Goal: Task Accomplishment & Management: Manage account settings

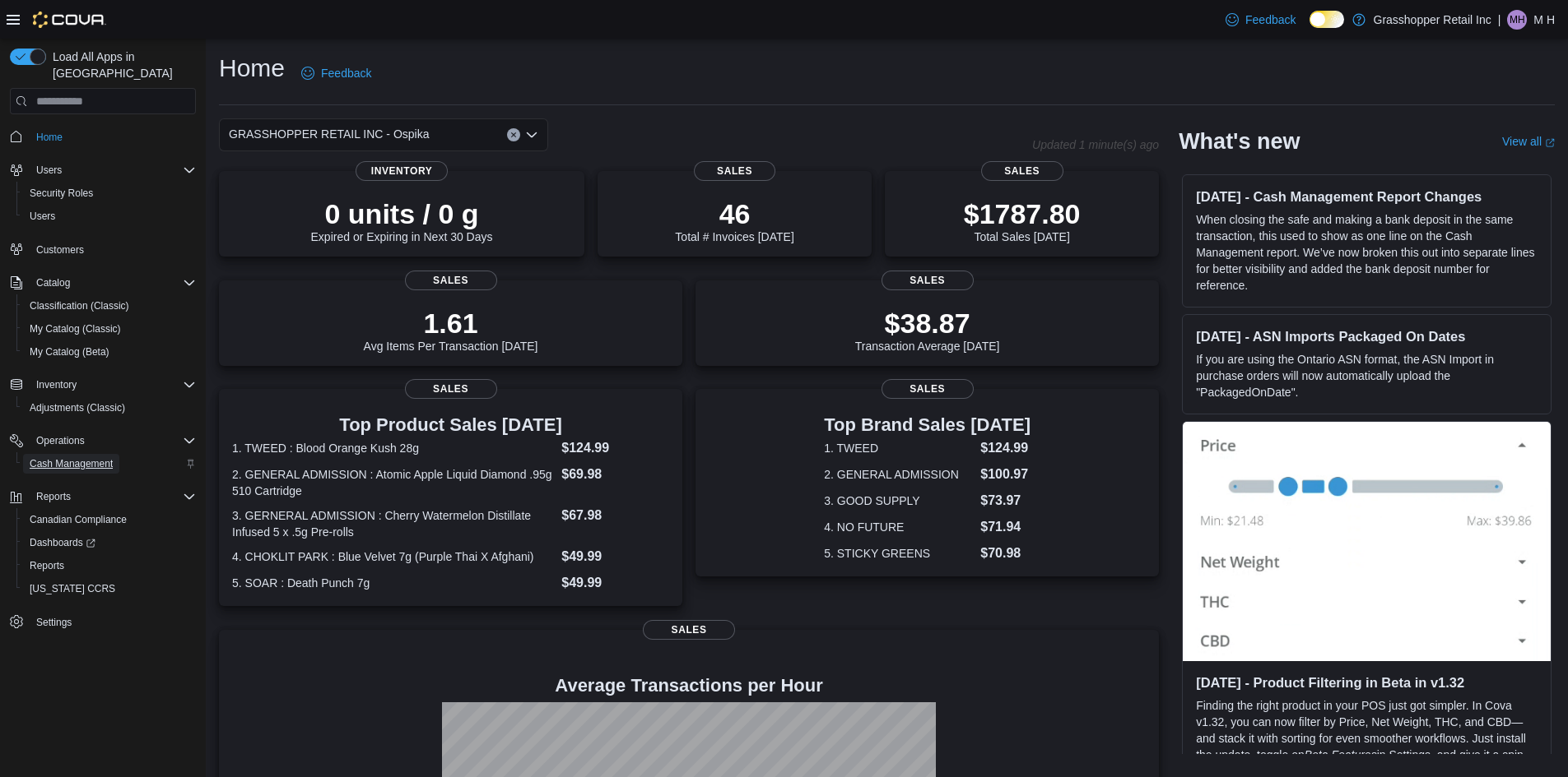
click at [71, 457] on span "Cash Management" at bounding box center [71, 464] width 83 height 13
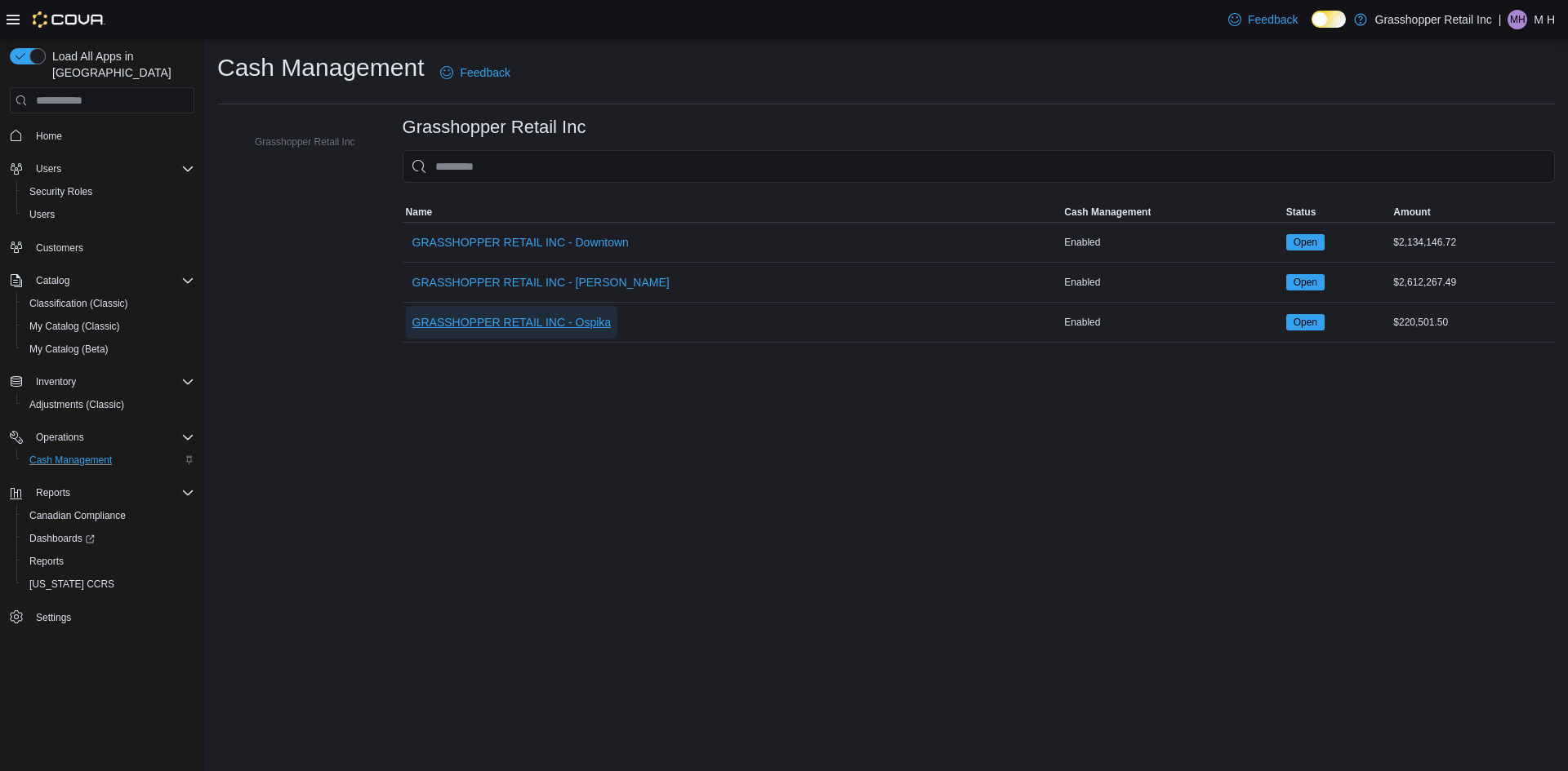
click at [605, 309] on span "GRASSHOPPER RETAIL INC - Ospika" at bounding box center [511, 322] width 199 height 32
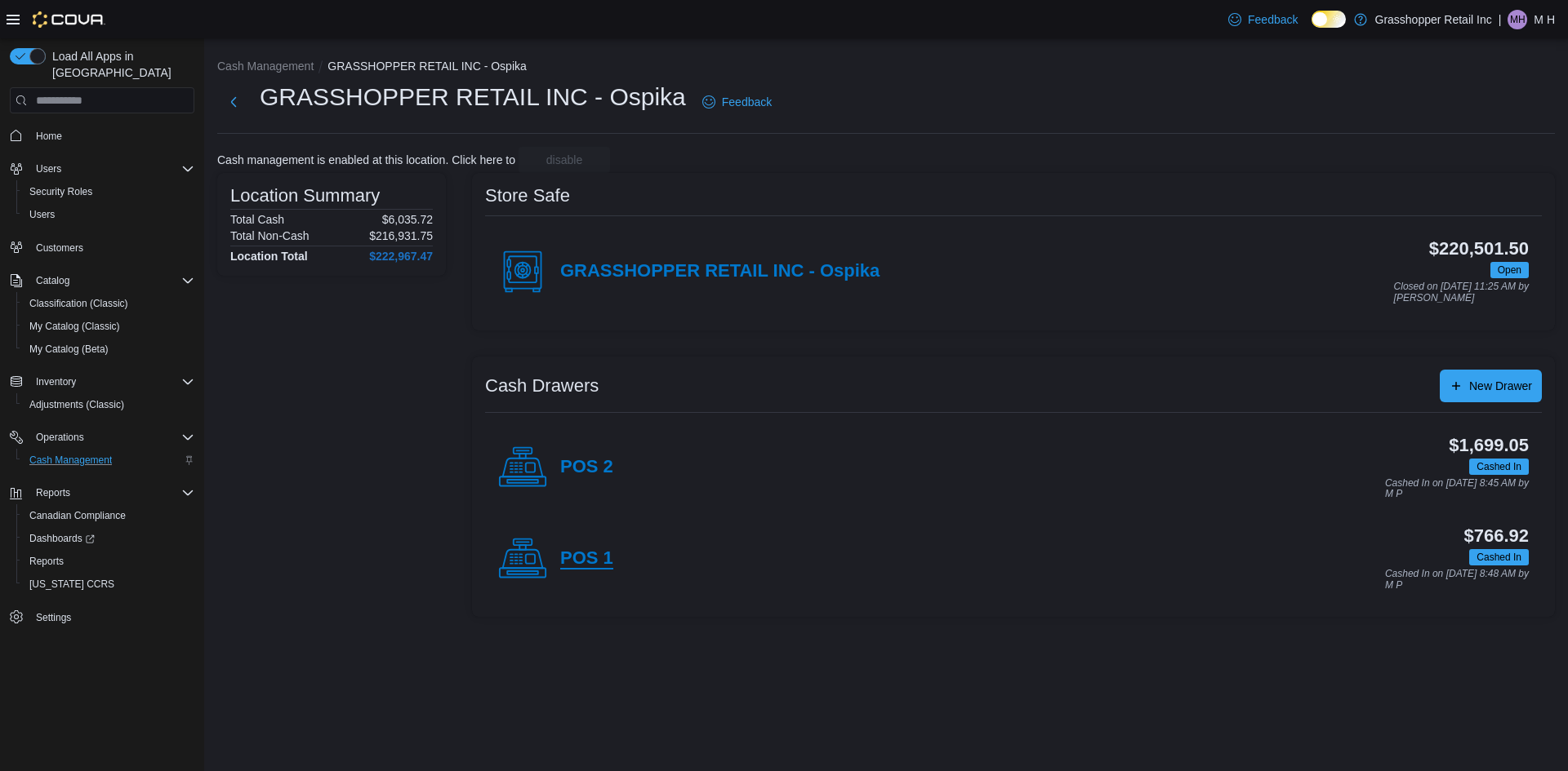
click at [569, 552] on h4 "POS 1" at bounding box center [586, 559] width 53 height 21
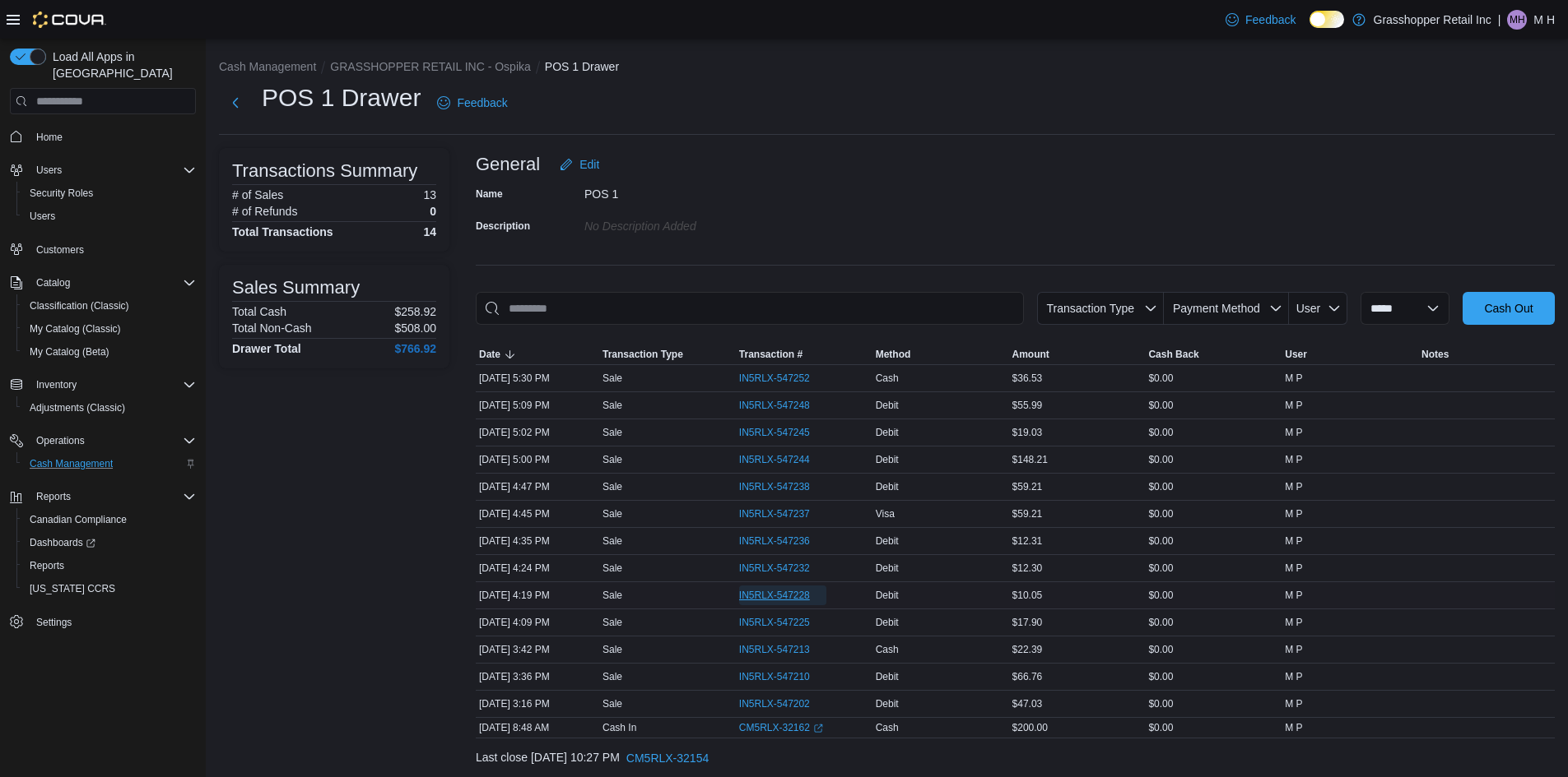
click at [780, 593] on span "IN5RLX-547228" at bounding box center [775, 595] width 71 height 13
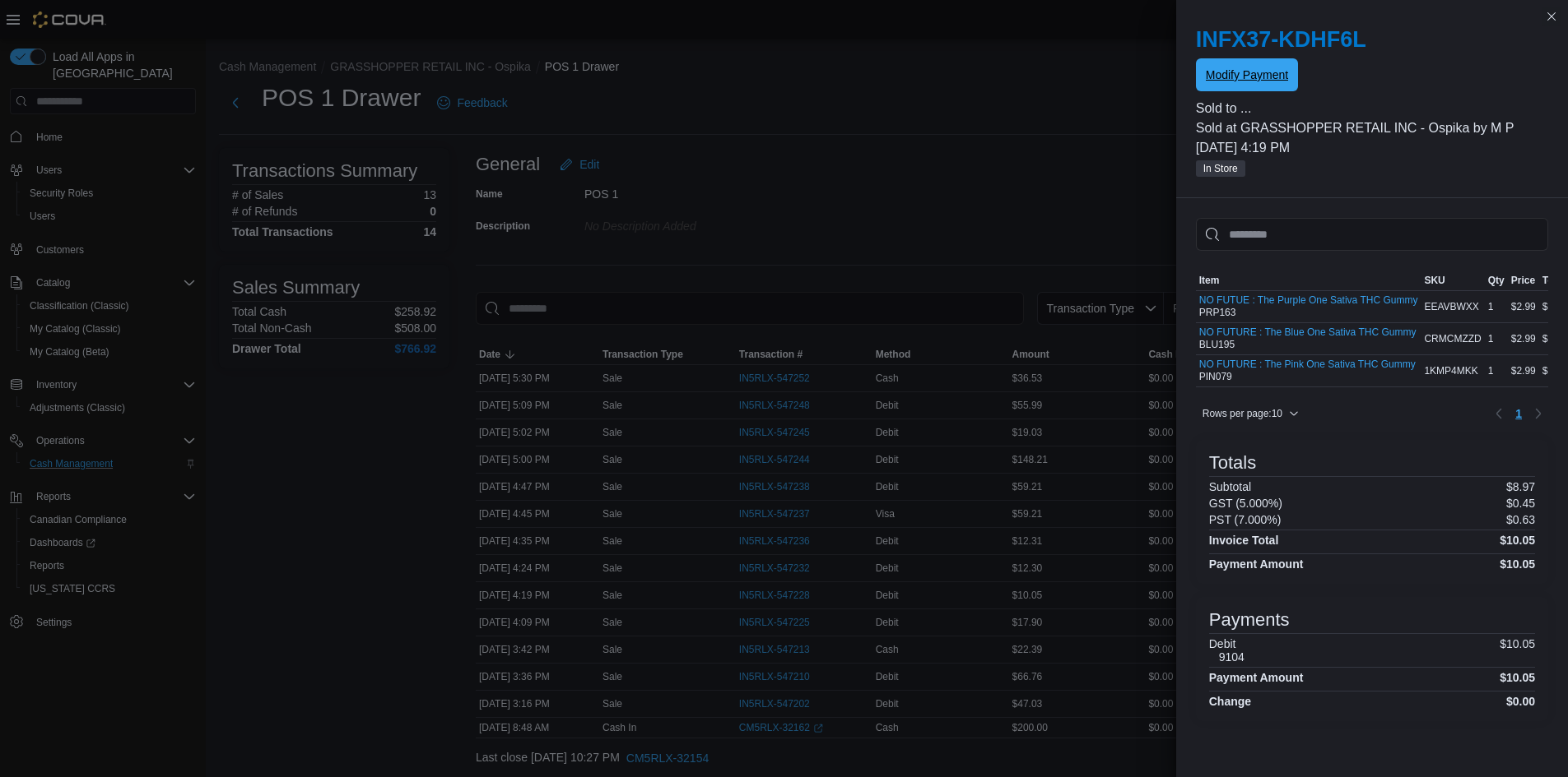
click at [1223, 76] on span "Modify Payment" at bounding box center [1247, 75] width 82 height 17
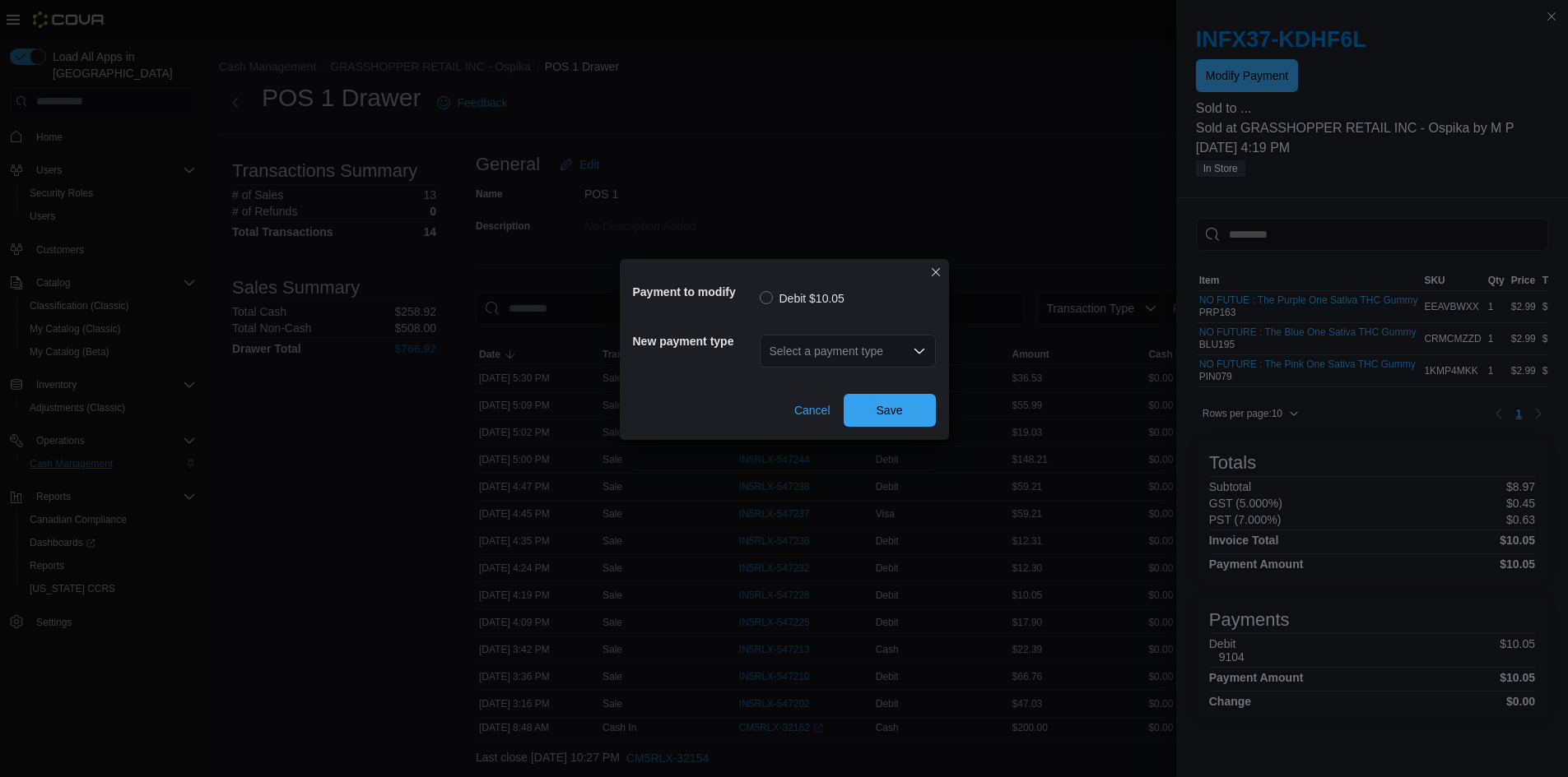
click at [808, 353] on div "Select a payment type" at bounding box center [847, 351] width 176 height 33
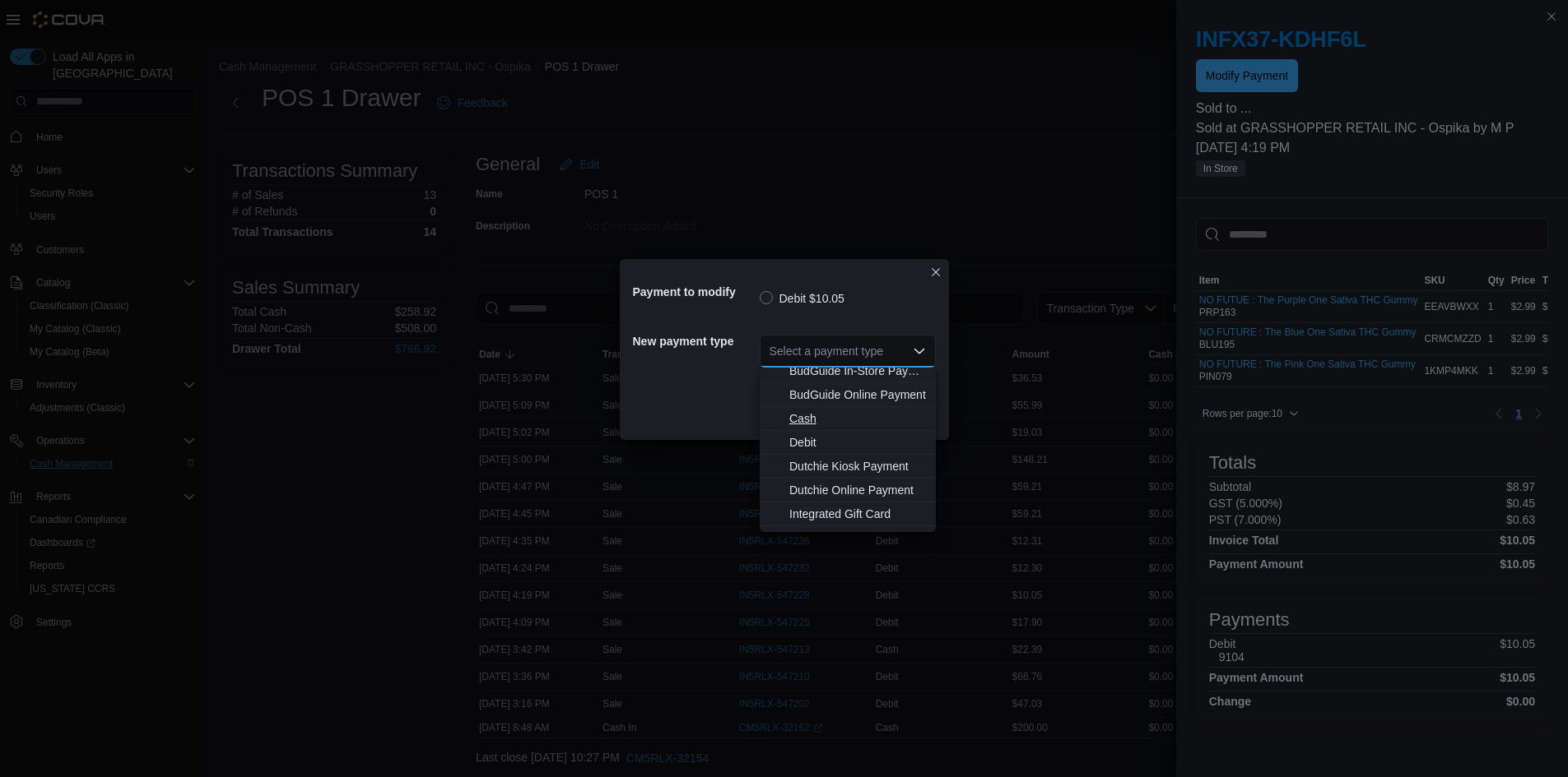
scroll to position [122, 0]
click at [808, 512] on span "Visa" at bounding box center [858, 520] width 136 height 17
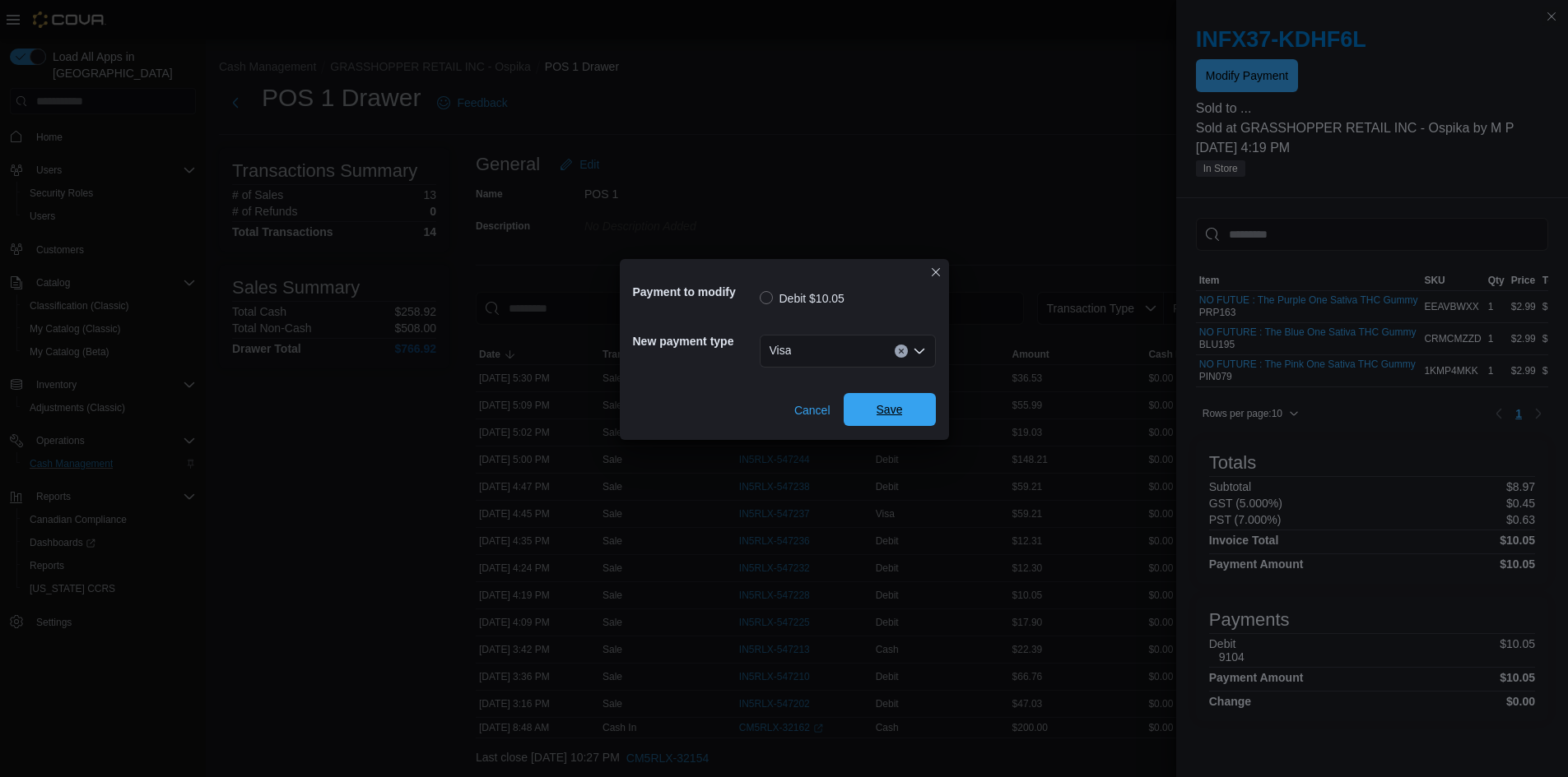
click at [900, 425] on span "Save" at bounding box center [890, 409] width 73 height 33
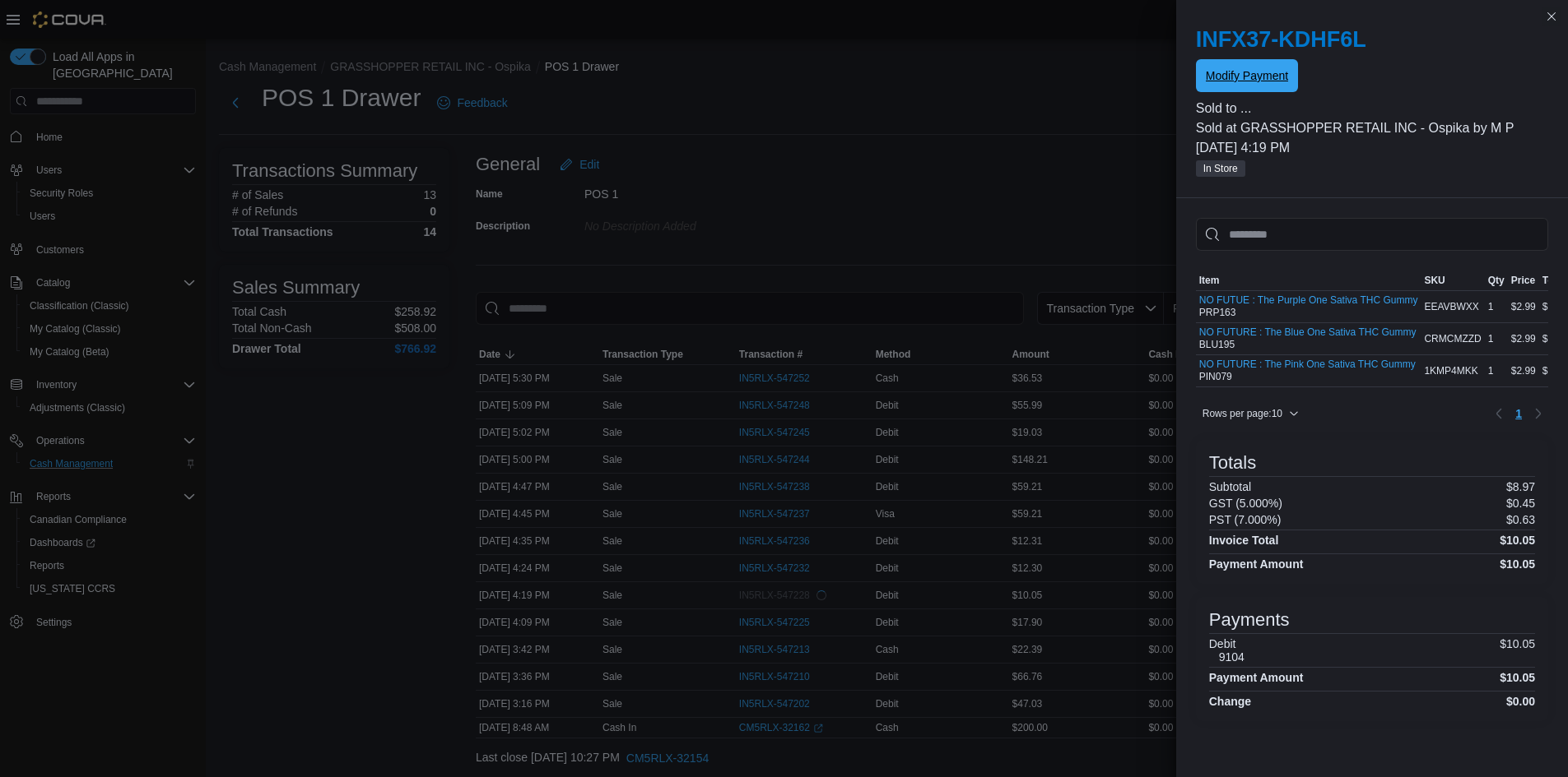
scroll to position [0, 0]
click at [1553, 12] on button "Close this dialog" at bounding box center [1551, 15] width 20 height 20
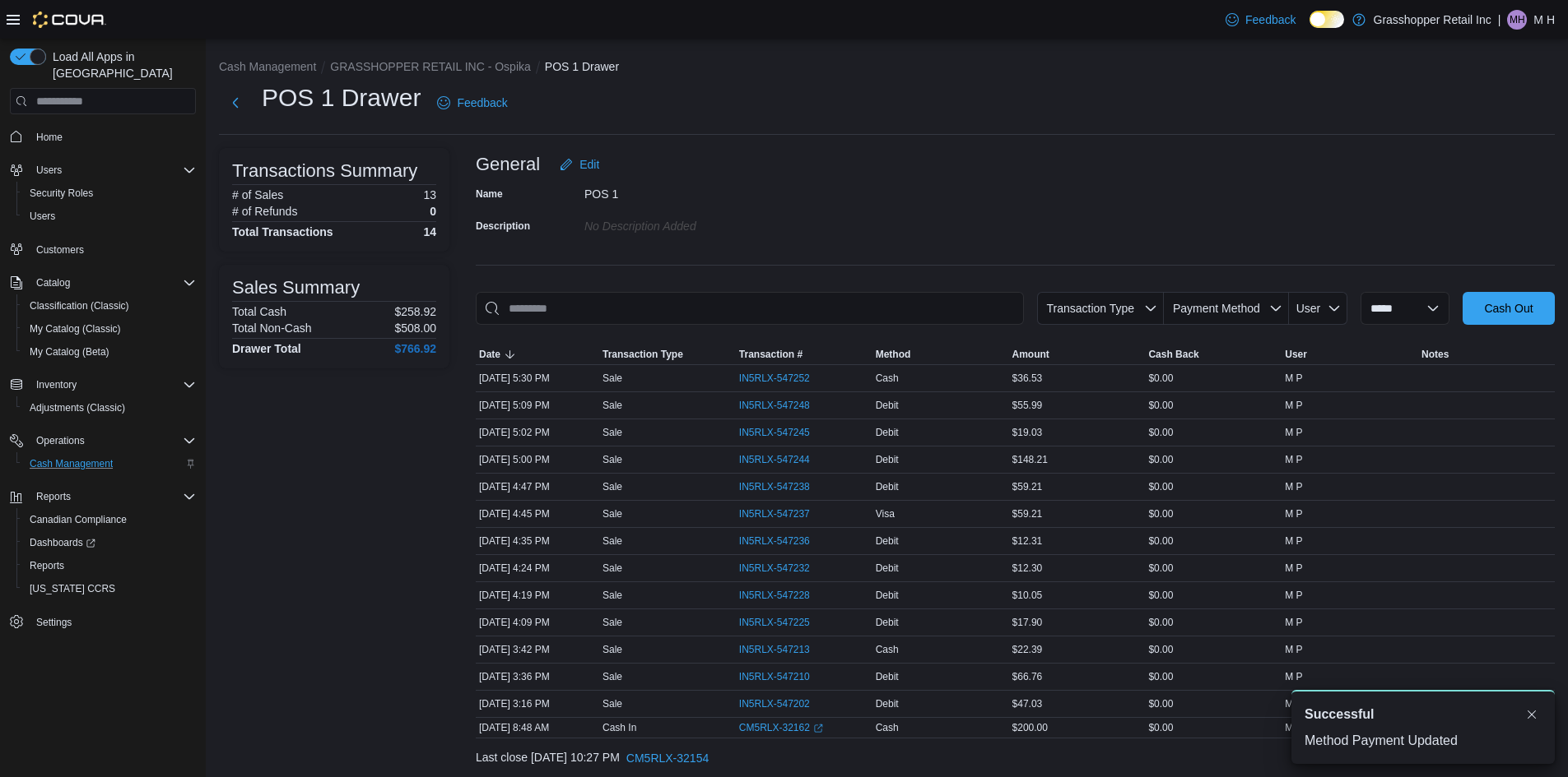
click at [952, 124] on div "POS 1 Drawer Feedback" at bounding box center [887, 103] width 1336 height 43
